Goal: Transaction & Acquisition: Obtain resource

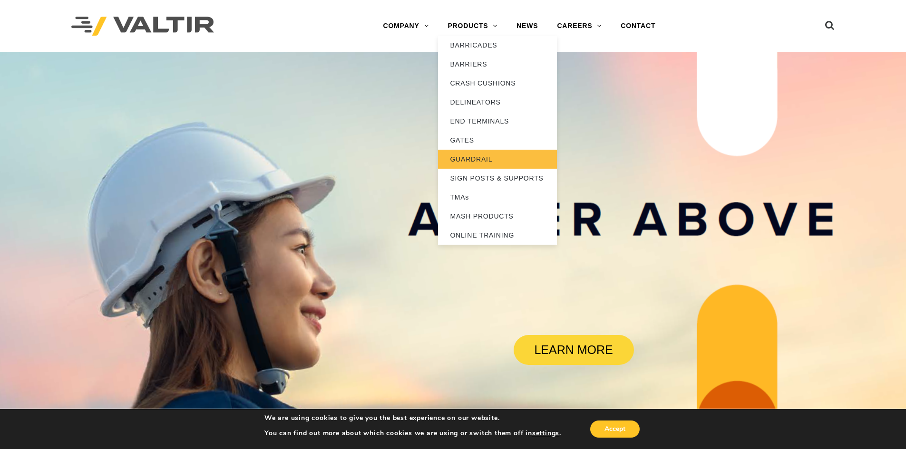
click at [479, 157] on link "GUARDRAIL" at bounding box center [497, 159] width 119 height 19
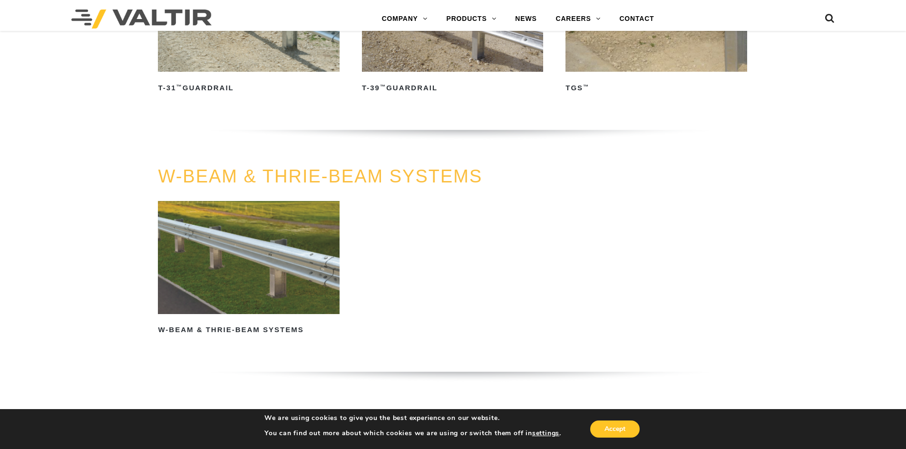
scroll to position [618, 0]
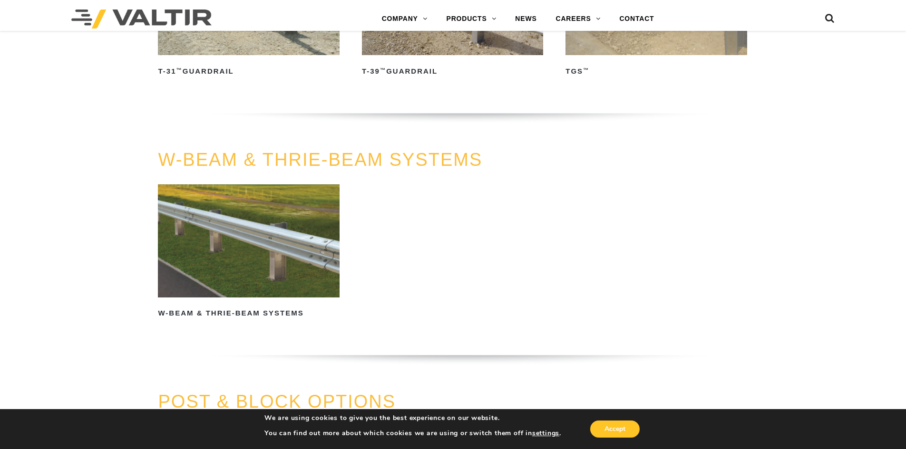
click at [253, 304] on link "W-Beam & Thrie-Beam Systems" at bounding box center [248, 253] width 181 height 137
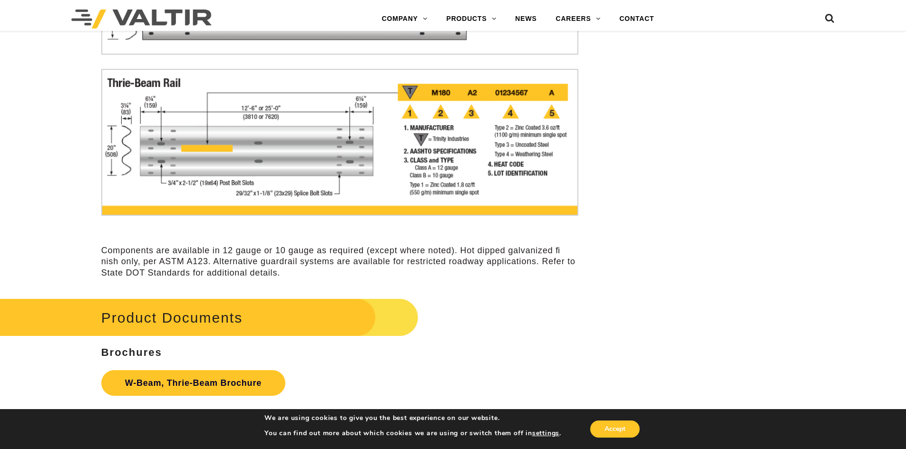
scroll to position [2949, 0]
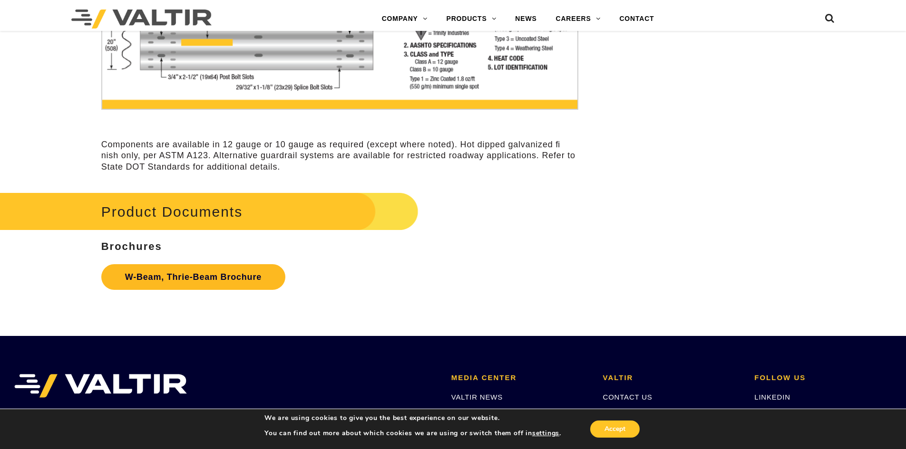
click at [184, 277] on link "W-Beam, Thrie-Beam Brochure" at bounding box center [193, 277] width 184 height 26
